Goal: Task Accomplishment & Management: Manage account settings

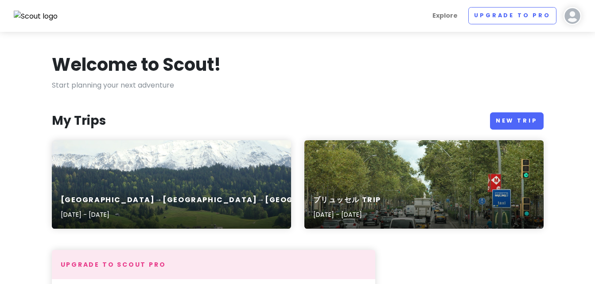
click at [430, 9] on img at bounding box center [572, 16] width 18 height 18
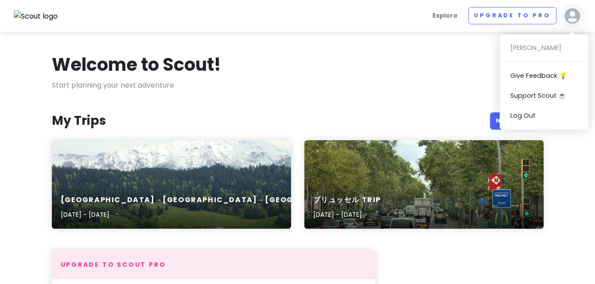
click at [430, 48] on div "[PERSON_NAME] Give Feedback 💡 Support Scout ☕️ Log Out" at bounding box center [544, 82] width 89 height 95
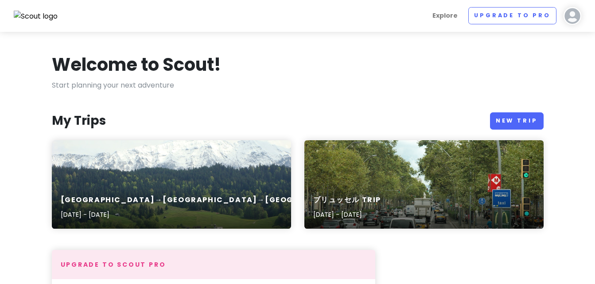
click at [430, 19] on img at bounding box center [572, 16] width 18 height 18
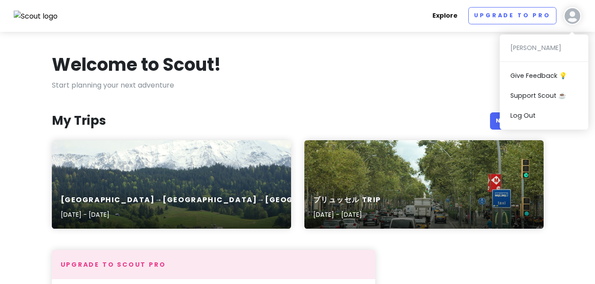
click at [430, 14] on link "Explore" at bounding box center [445, 15] width 32 height 17
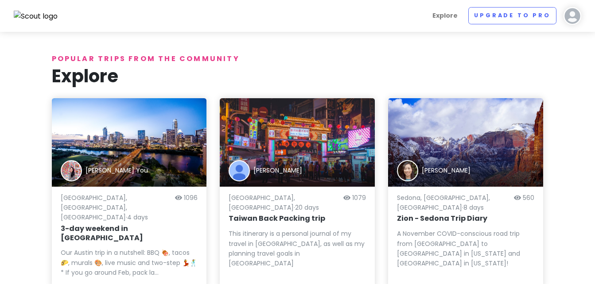
click at [40, 14] on img at bounding box center [36, 17] width 44 height 12
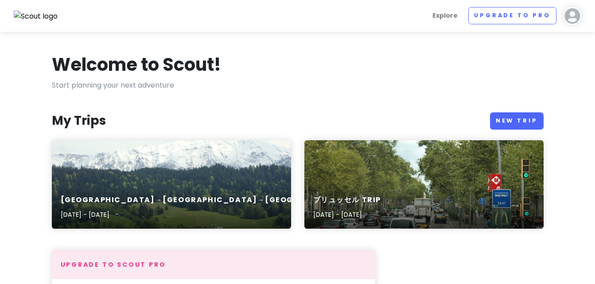
click at [407, 64] on div "Welcome to Scout!" at bounding box center [298, 66] width 492 height 27
click at [310, 190] on div "ブリュッセル Trip [DATE] - [DATE]" at bounding box center [423, 208] width 239 height 42
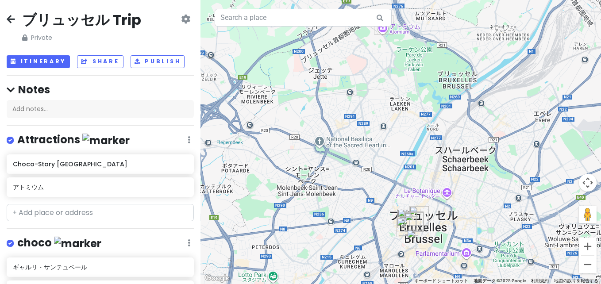
click at [101, 16] on h2 "ブリュッセル Trip" at bounding box center [81, 20] width 119 height 19
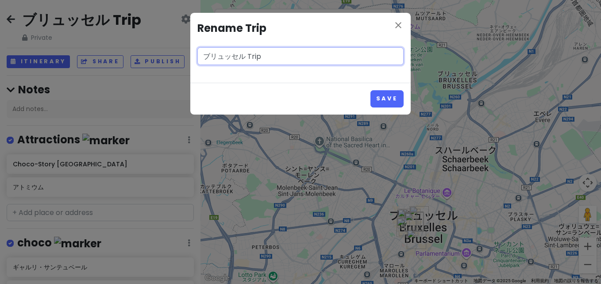
click at [248, 58] on input "ブリュッセル Trip" at bounding box center [301, 56] width 206 height 18
drag, startPoint x: 244, startPoint y: 57, endPoint x: 123, endPoint y: 71, distance: 121.7
click at [123, 71] on div "close Rename Trip ブリュッセル Trip Save" at bounding box center [300, 142] width 601 height 284
paste input "[GEOGRAPHIC_DATA]"
click at [318, 50] on input "Bruxelles Trip" at bounding box center [301, 56] width 206 height 18
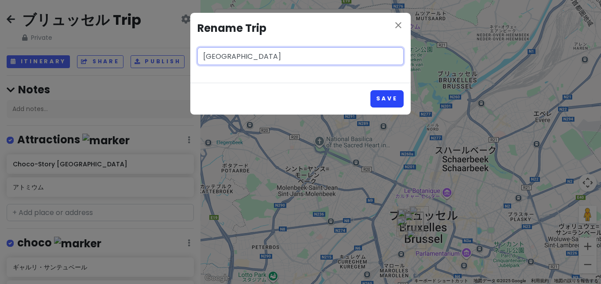
type input "[GEOGRAPHIC_DATA]"
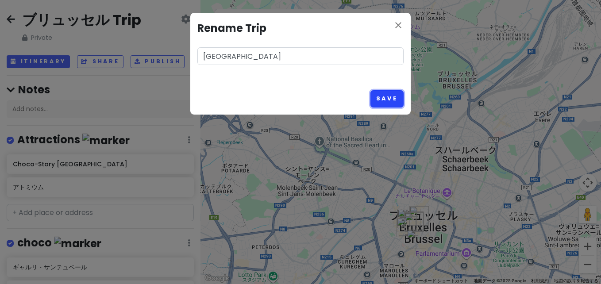
click at [376, 98] on button "Save" at bounding box center [387, 98] width 33 height 17
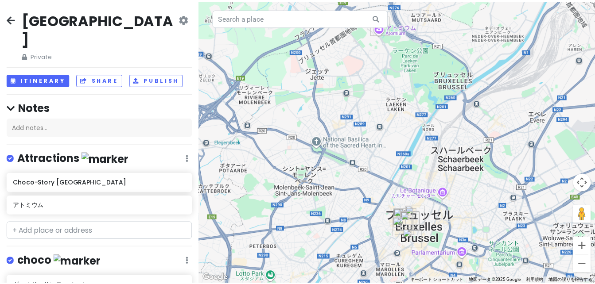
scroll to position [249, 0]
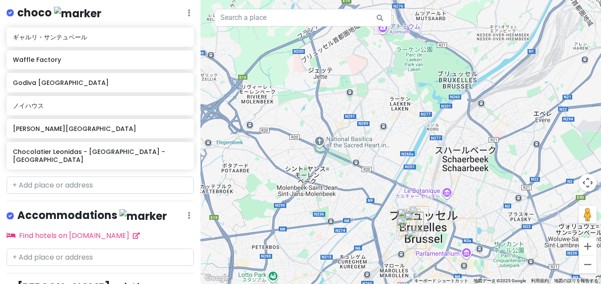
click at [203, 254] on div at bounding box center [401, 142] width 401 height 284
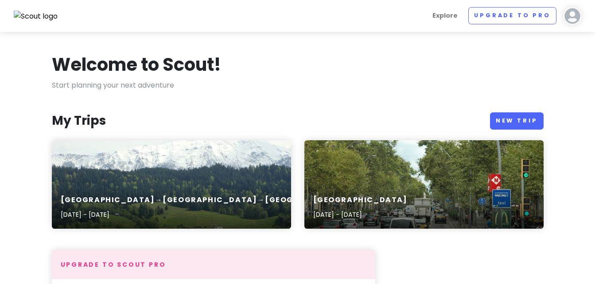
click at [406, 116] on div "My Trips New Trip" at bounding box center [298, 120] width 492 height 17
click at [384, 166] on div "[GEOGRAPHIC_DATA] [DATE] - [DATE]" at bounding box center [423, 184] width 239 height 89
click at [126, 179] on div "[GEOGRAPHIC_DATA]→[GEOGRAPHIC_DATA]→[GEOGRAPHIC_DATA] [DATE] - [DATE]" at bounding box center [171, 184] width 239 height 89
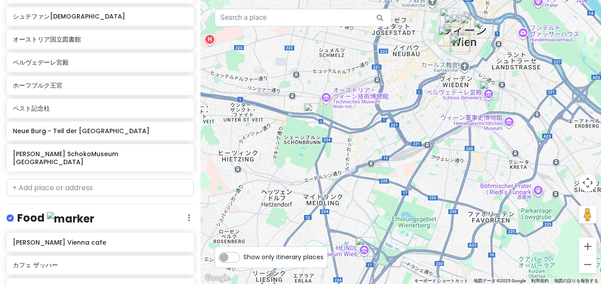
scroll to position [498, 0]
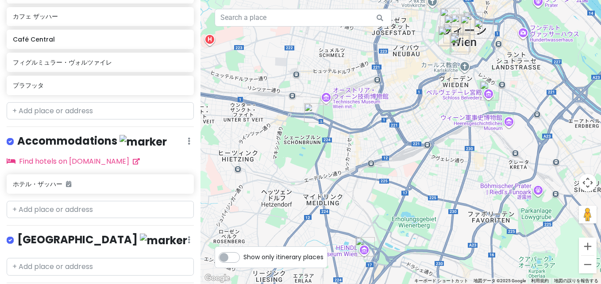
click at [194, 256] on div "[GEOGRAPHIC_DATA]→[GEOGRAPHIC_DATA]→[GEOGRAPHIC_DATA] Private Change Dates Make…" at bounding box center [100, 142] width 201 height 284
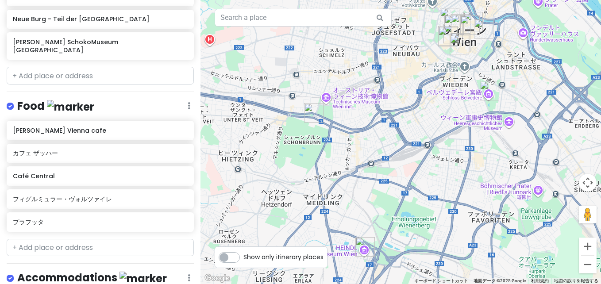
scroll to position [112, 0]
